Goal: Check status: Check status

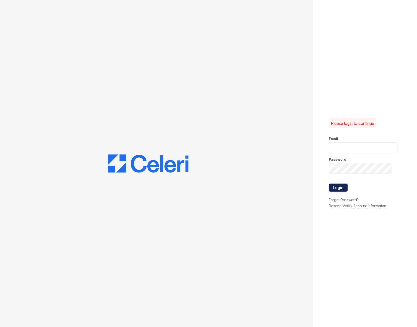
type input "fairwaysmgr@greystar.com"
click at [342, 188] on button "Login" at bounding box center [338, 187] width 19 height 8
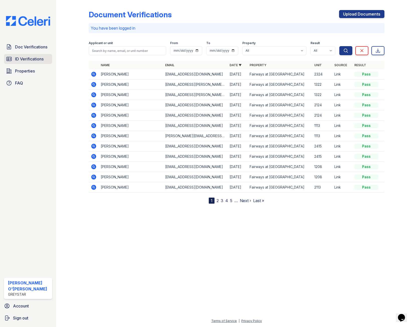
click at [30, 59] on span "ID Verifications" at bounding box center [29, 59] width 29 height 6
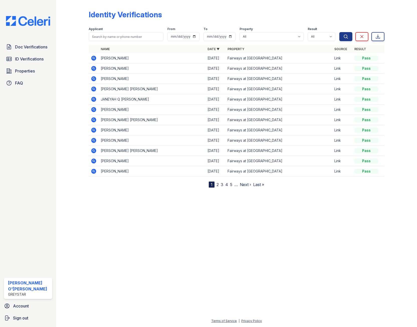
click at [219, 185] on link "2" at bounding box center [217, 184] width 2 height 5
click at [221, 186] on link "1" at bounding box center [220, 184] width 2 height 5
click at [35, 46] on span "Doc Verifications" at bounding box center [31, 47] width 32 height 6
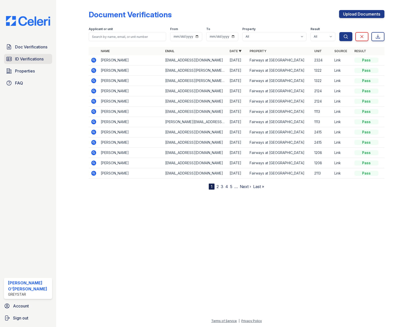
click at [22, 62] on link "ID Verifications" at bounding box center [28, 59] width 48 height 10
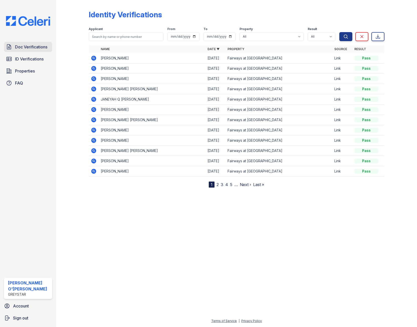
click at [25, 47] on span "Doc Verifications" at bounding box center [31, 47] width 32 height 6
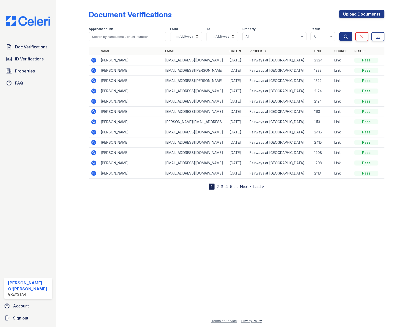
click at [91, 59] on icon at bounding box center [93, 60] width 5 height 5
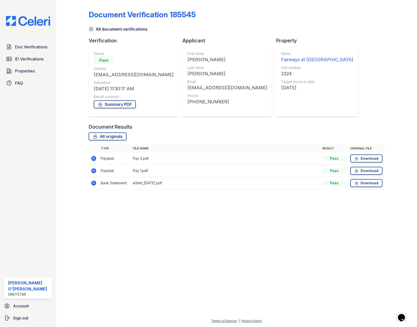
click at [95, 157] on icon at bounding box center [93, 158] width 5 height 5
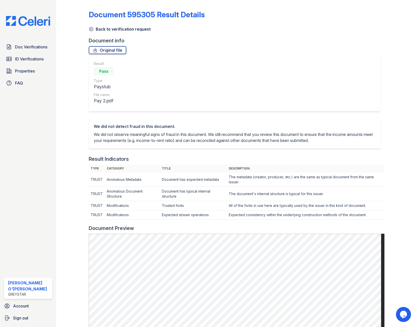
click at [89, 29] on icon at bounding box center [91, 29] width 5 height 5
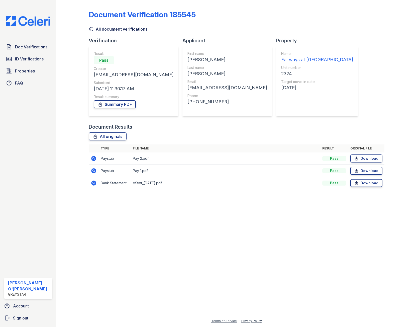
click at [91, 29] on icon at bounding box center [91, 29] width 4 height 4
